Goal: Find specific page/section: Find specific page/section

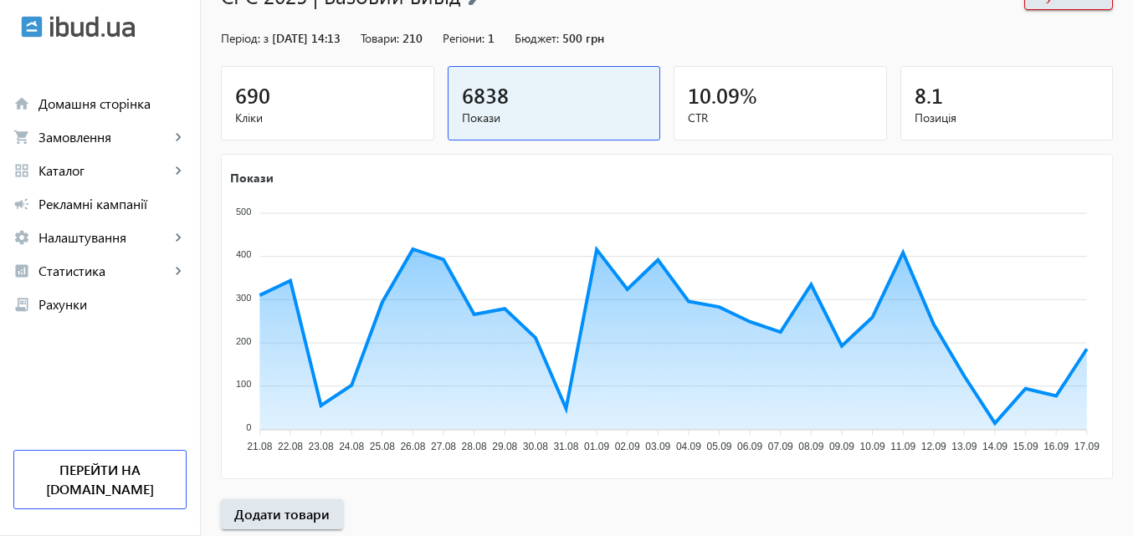
scroll to position [167, 0]
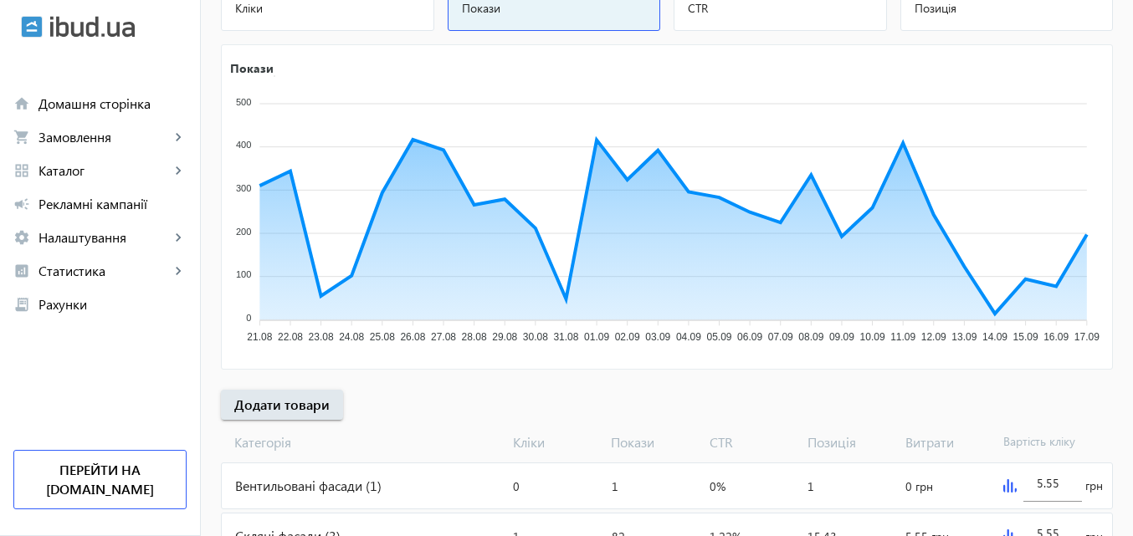
scroll to position [251, 0]
